Goal: Task Accomplishment & Management: Use online tool/utility

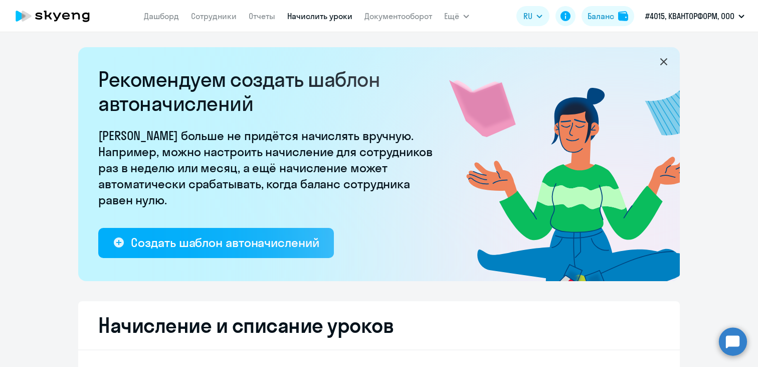
select select "10"
click at [212, 20] on link "Сотрудники" at bounding box center [214, 16] width 46 height 10
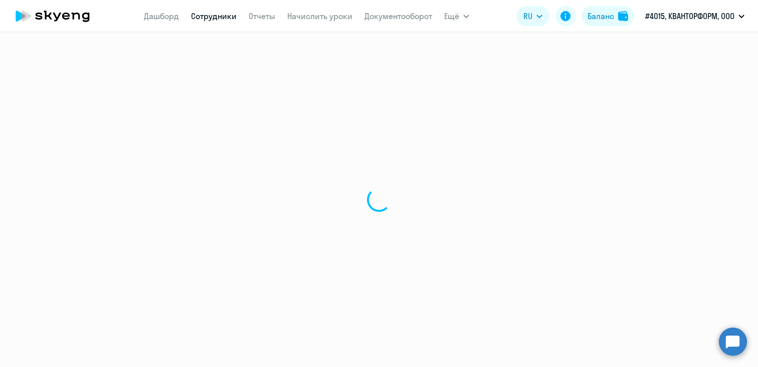
select select "30"
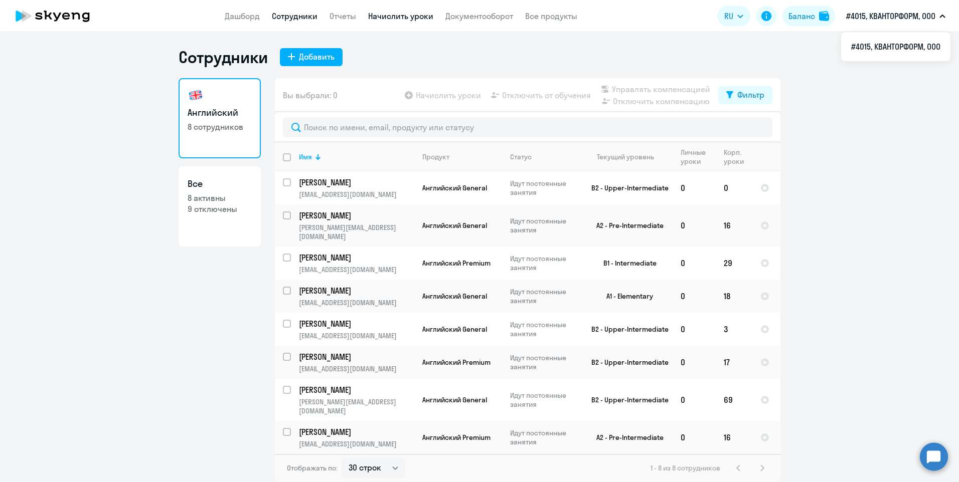
click at [376, 16] on link "Начислить уроки" at bounding box center [400, 16] width 65 height 10
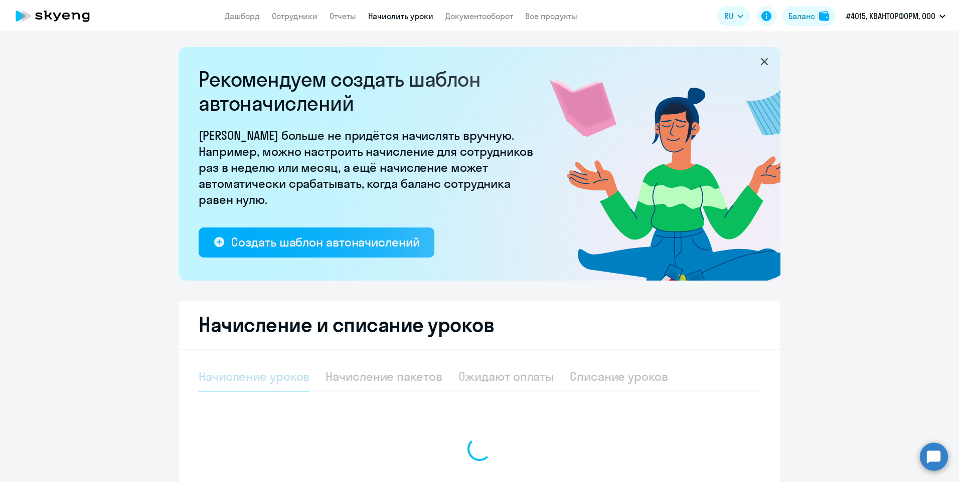
select select "10"
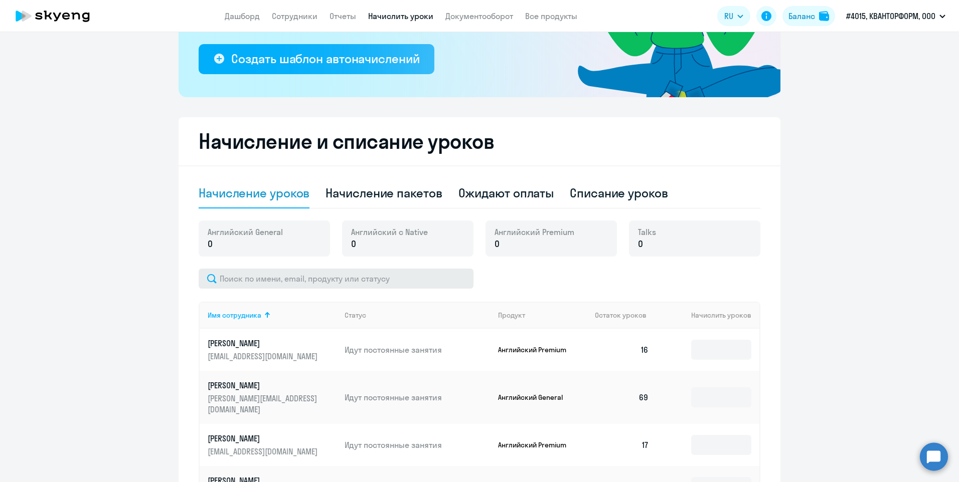
scroll to position [201, 0]
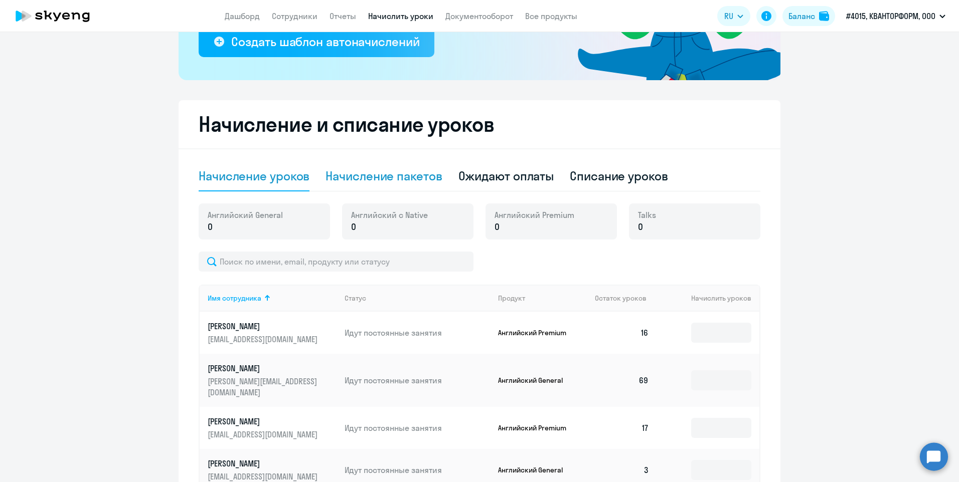
click at [352, 175] on div "Начисление пакетов" at bounding box center [383, 176] width 116 height 16
select select "10"
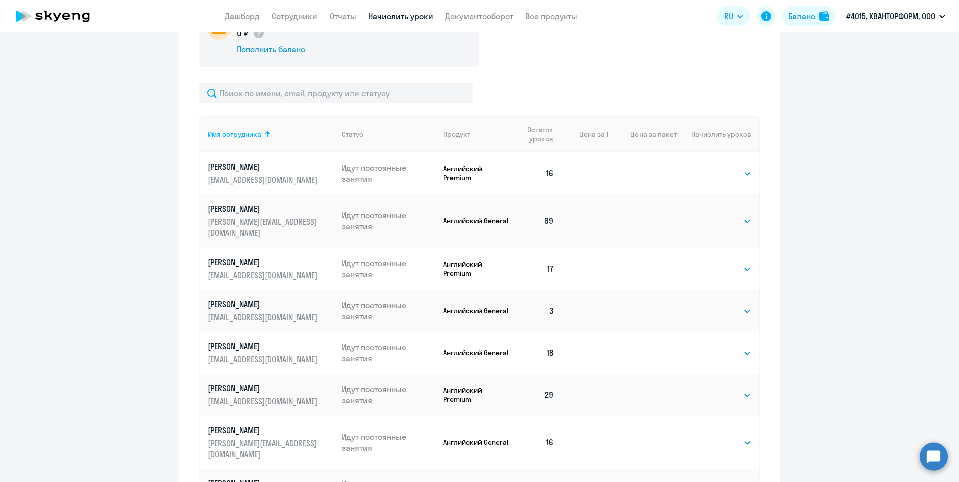
scroll to position [451, 0]
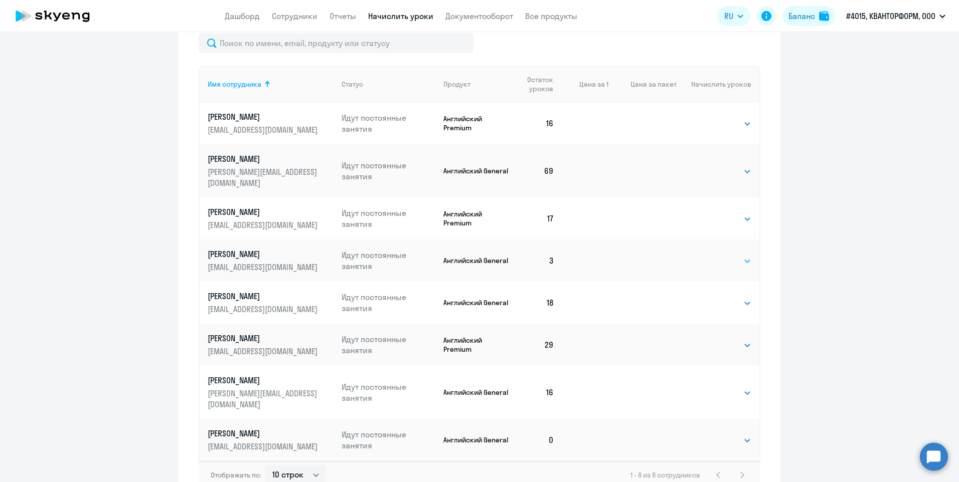
click at [732, 255] on select "Выбрать 4 8 16 32 64 96 128" at bounding box center [730, 261] width 41 height 12
select select "64"
click at [710, 255] on select "Выбрать 4 8 16 32 64 96 128" at bounding box center [730, 261] width 41 height 12
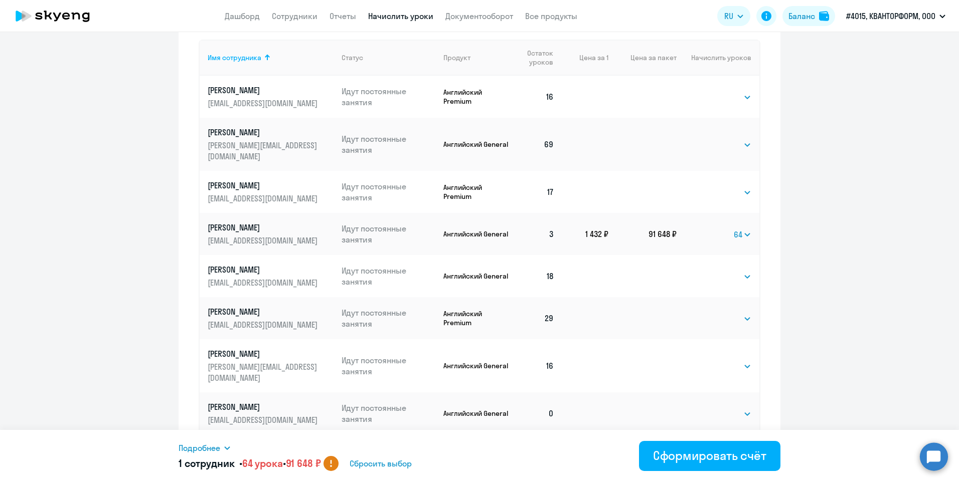
scroll to position [492, 0]
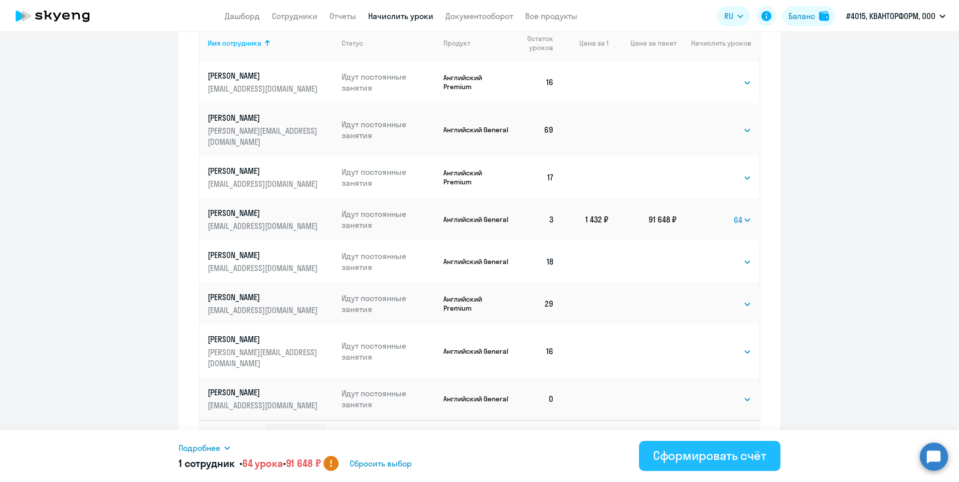
click at [694, 366] on div "Сформировать счёт" at bounding box center [709, 456] width 113 height 16
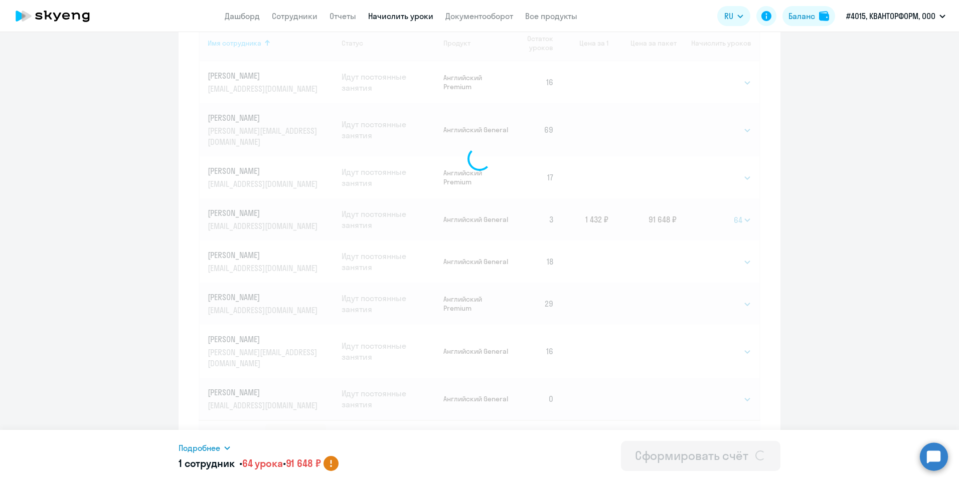
select select
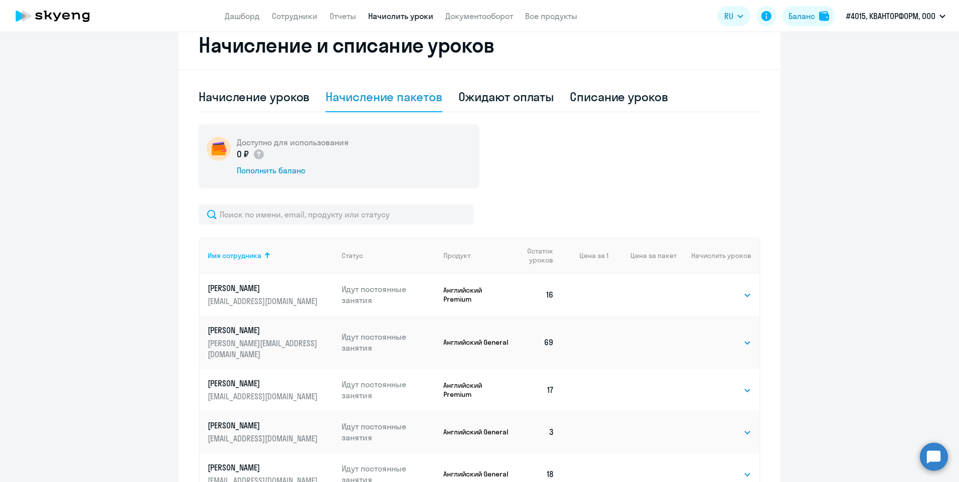
scroll to position [242, 0]
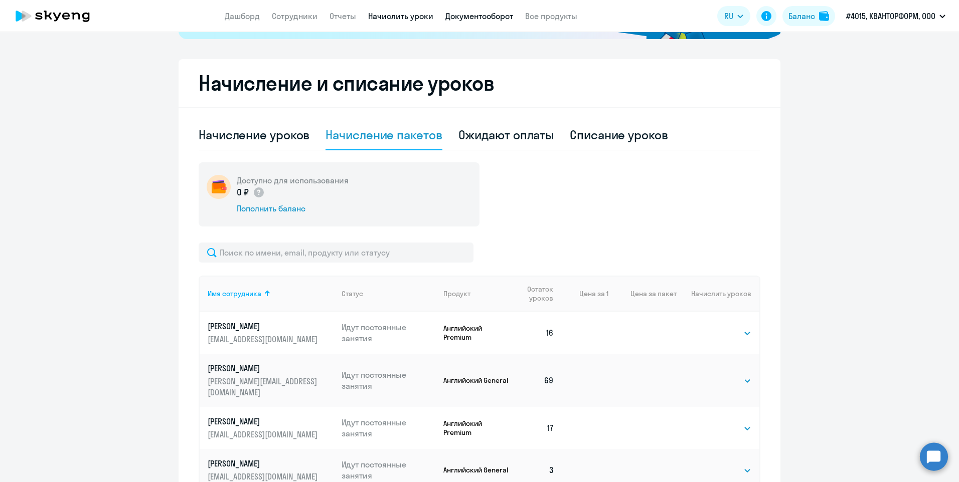
click at [468, 16] on link "Документооборот" at bounding box center [479, 16] width 68 height 10
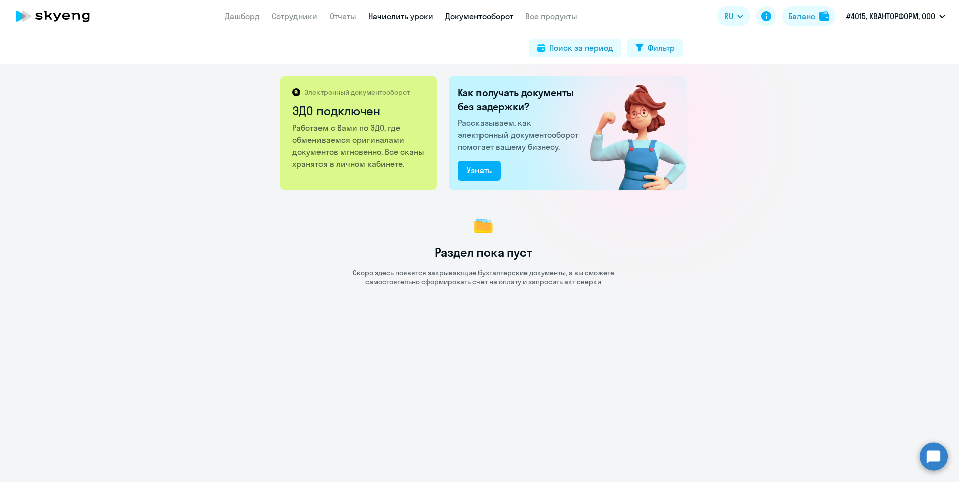
click at [391, 16] on link "Начислить уроки" at bounding box center [400, 16] width 65 height 10
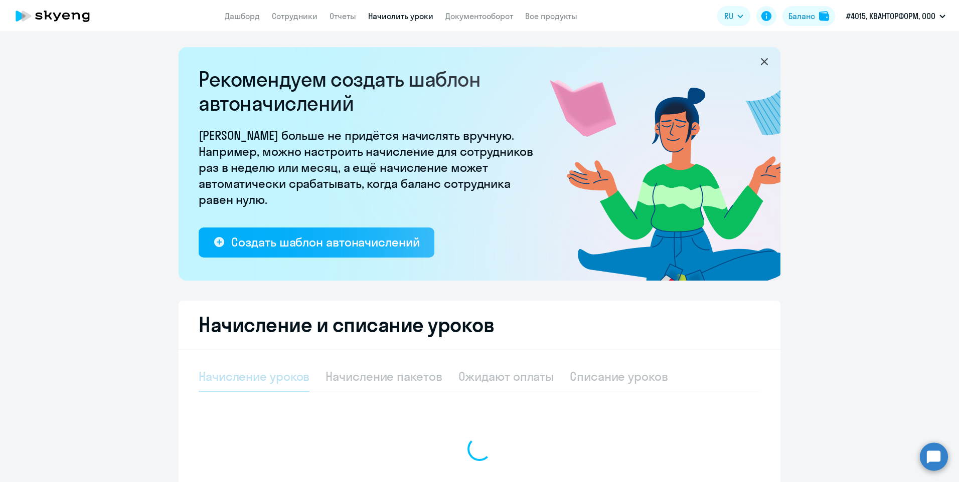
select select "10"
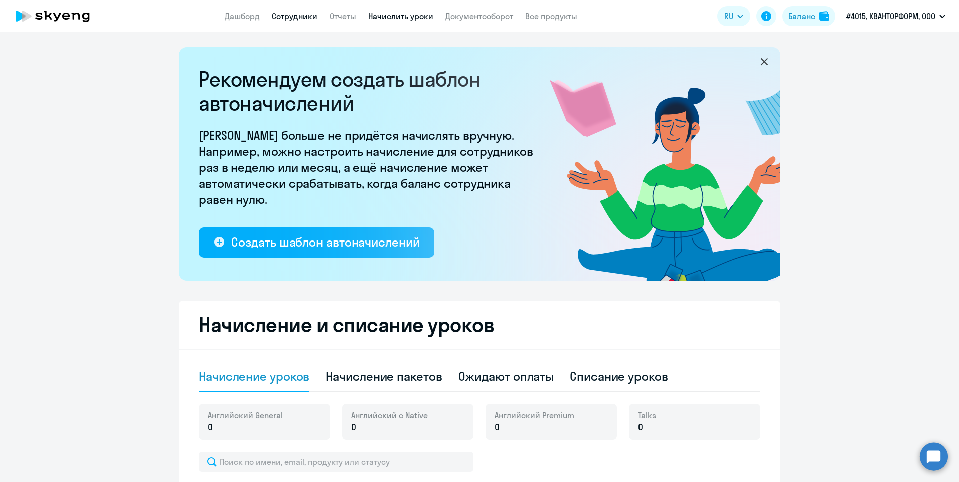
click at [292, 16] on link "Сотрудники" at bounding box center [295, 16] width 46 height 10
select select "30"
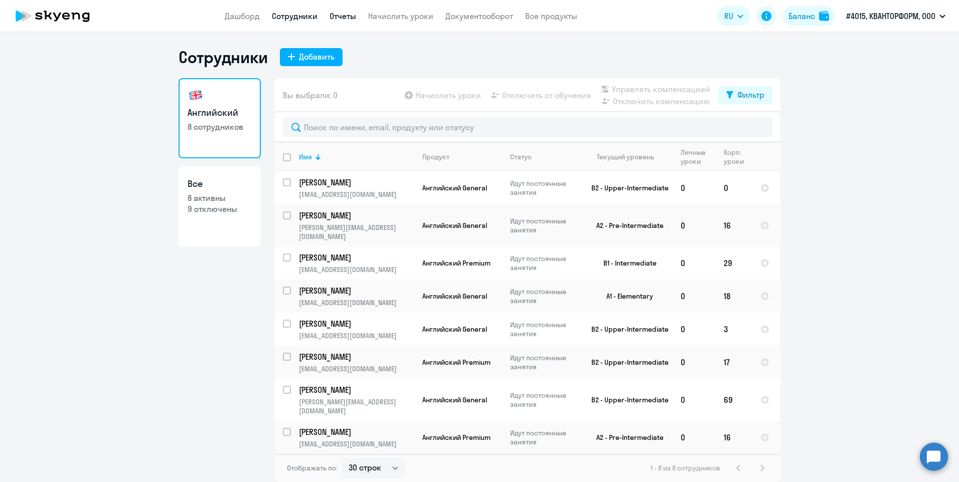
click at [350, 15] on link "Отчеты" at bounding box center [342, 16] width 27 height 10
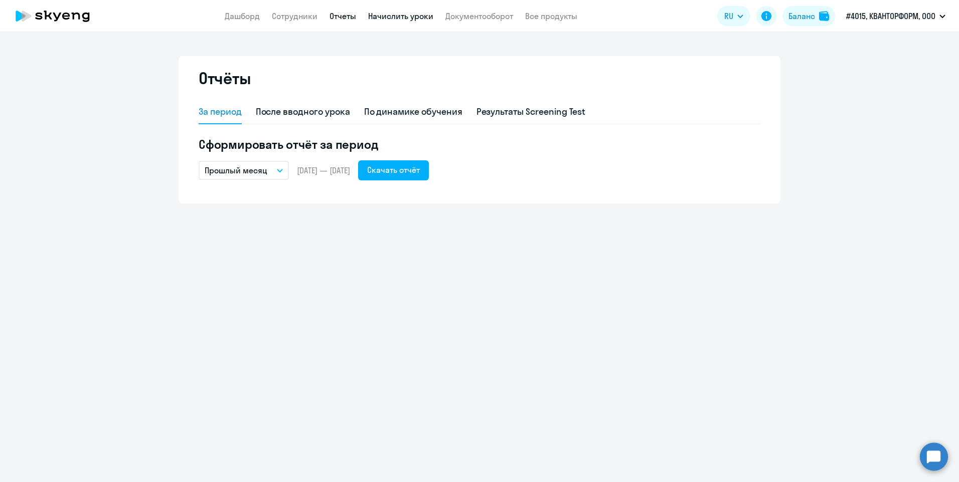
click at [393, 17] on link "Начислить уроки" at bounding box center [400, 16] width 65 height 10
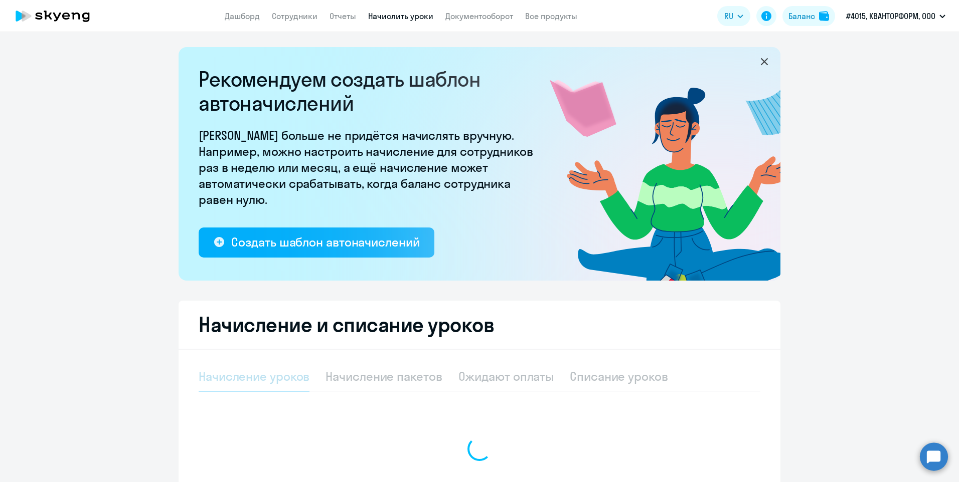
select select "10"
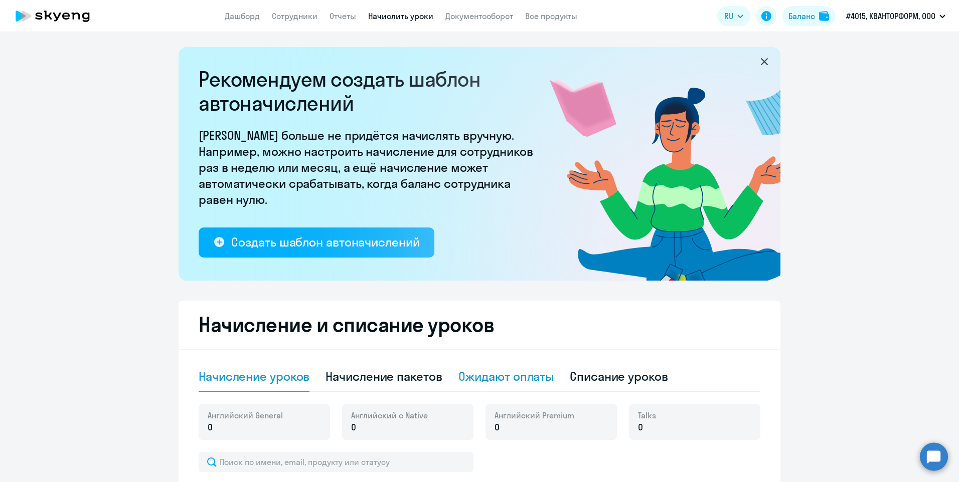
click at [469, 366] on div "Ожидают оплаты" at bounding box center [506, 377] width 96 height 16
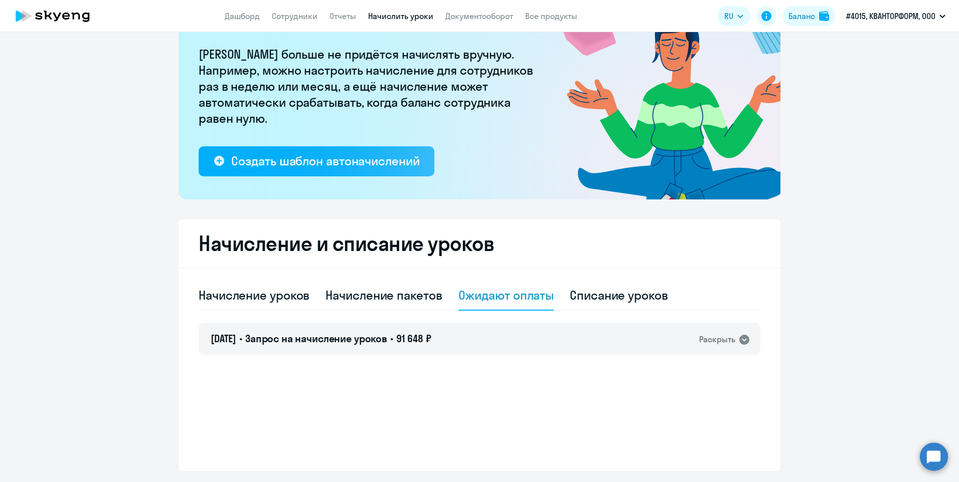
scroll to position [100, 0]
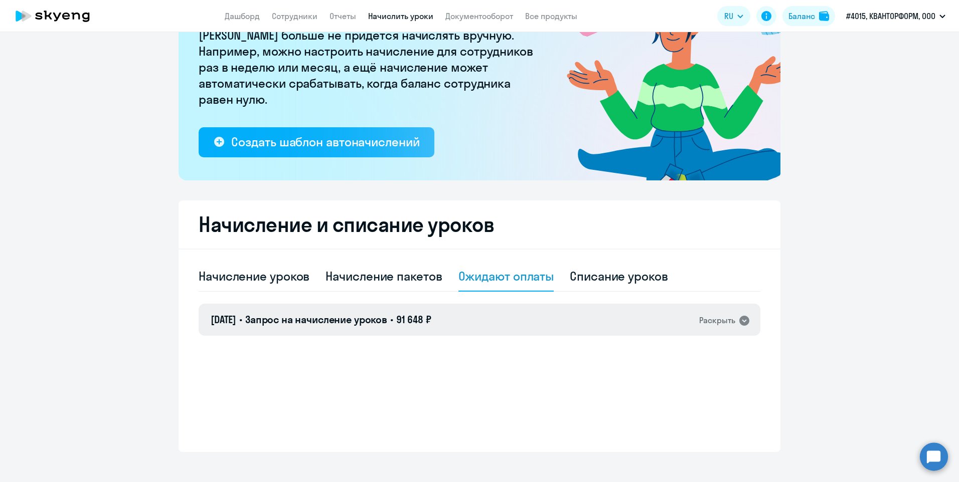
click at [707, 325] on div "Раскрыть" at bounding box center [717, 320] width 36 height 13
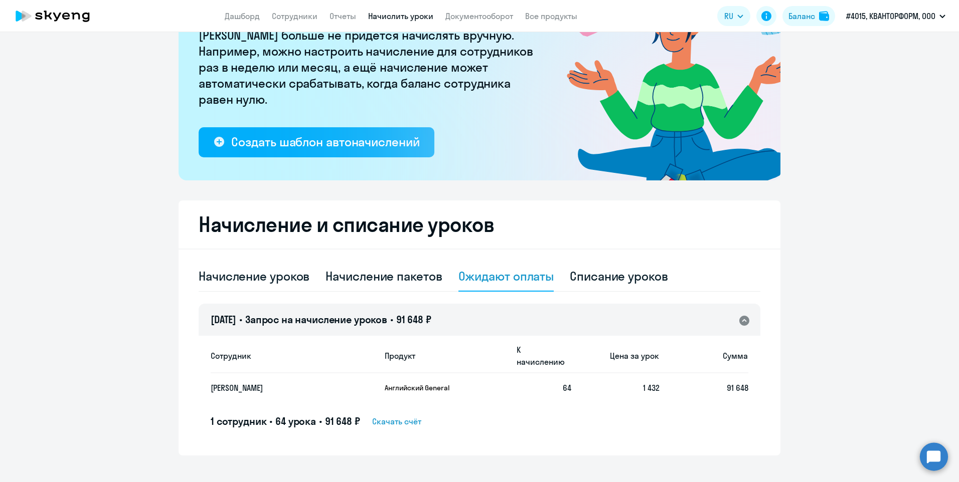
click at [388, 366] on span "Скачать счёт" at bounding box center [396, 422] width 49 height 12
